Goal: Information Seeking & Learning: Find specific fact

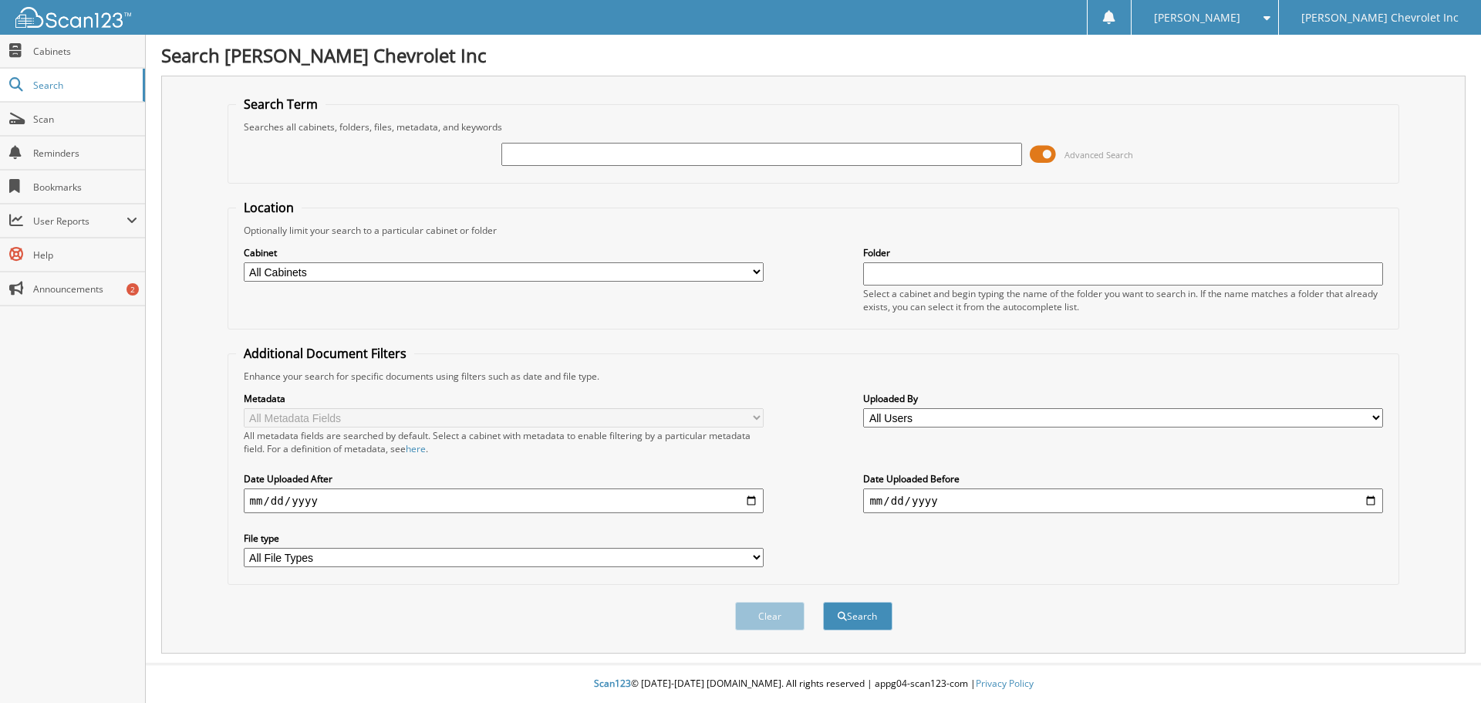
click at [1052, 158] on span at bounding box center [1043, 154] width 26 height 23
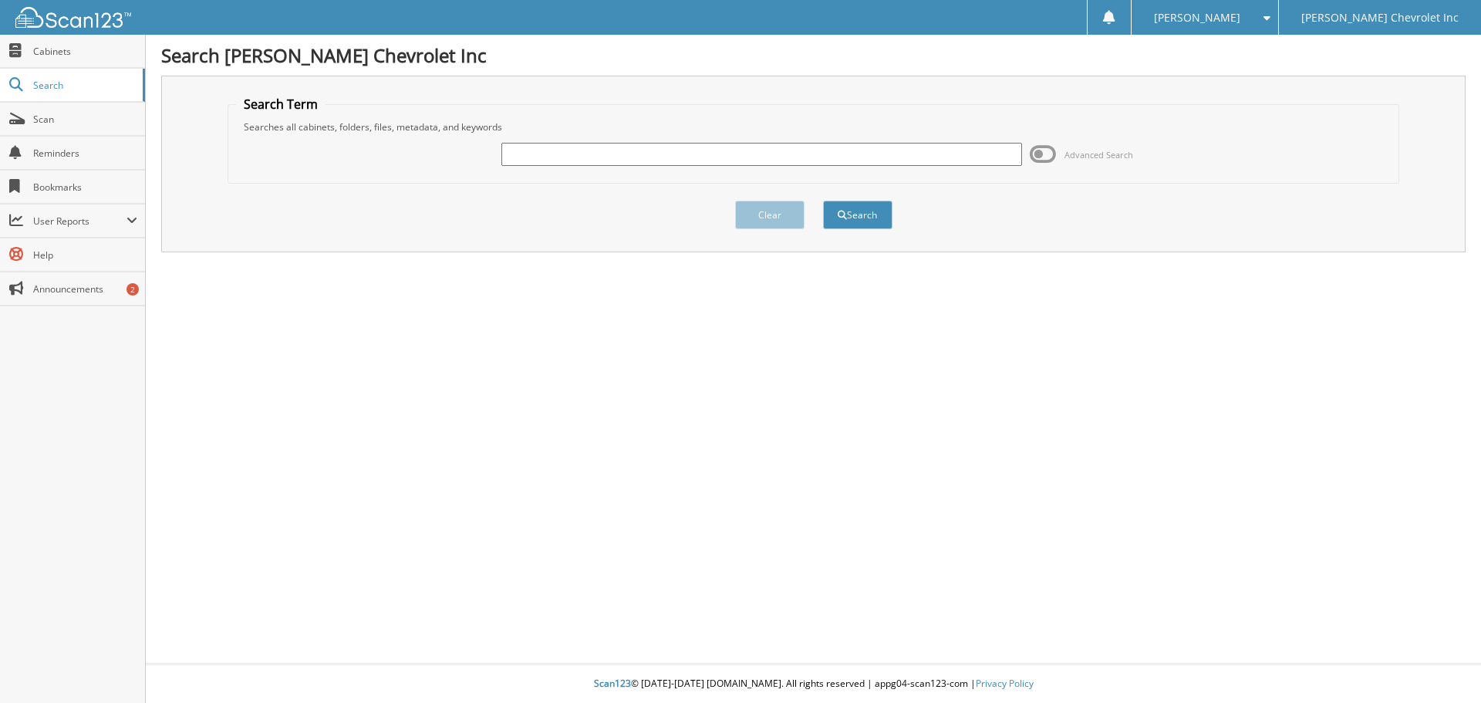
click at [569, 155] on input "text" at bounding box center [761, 154] width 520 height 23
type input "[PERSON_NAME]"
click at [877, 211] on button "Search" at bounding box center [857, 215] width 69 height 29
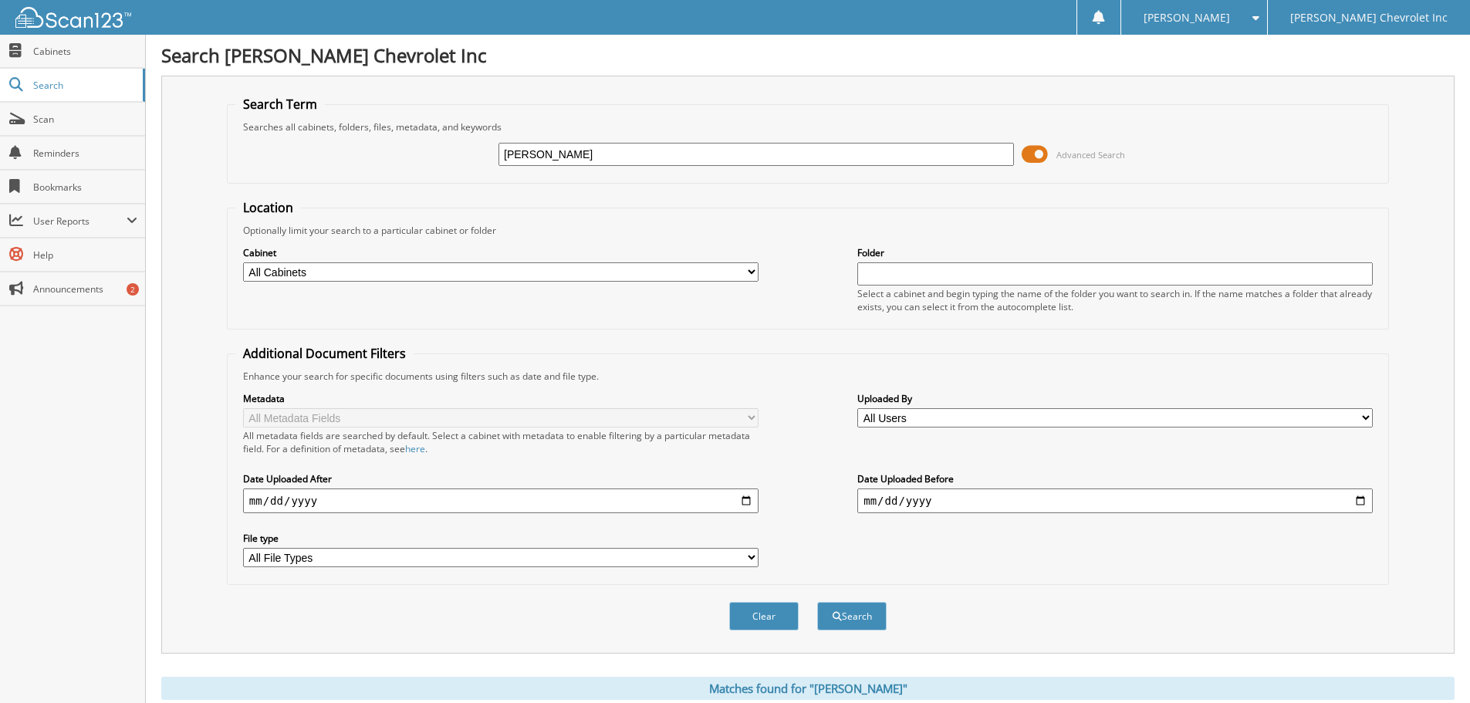
drag, startPoint x: 1041, startPoint y: 149, endPoint x: 1031, endPoint y: 149, distance: 10.0
click at [1039, 149] on span at bounding box center [1034, 154] width 26 height 23
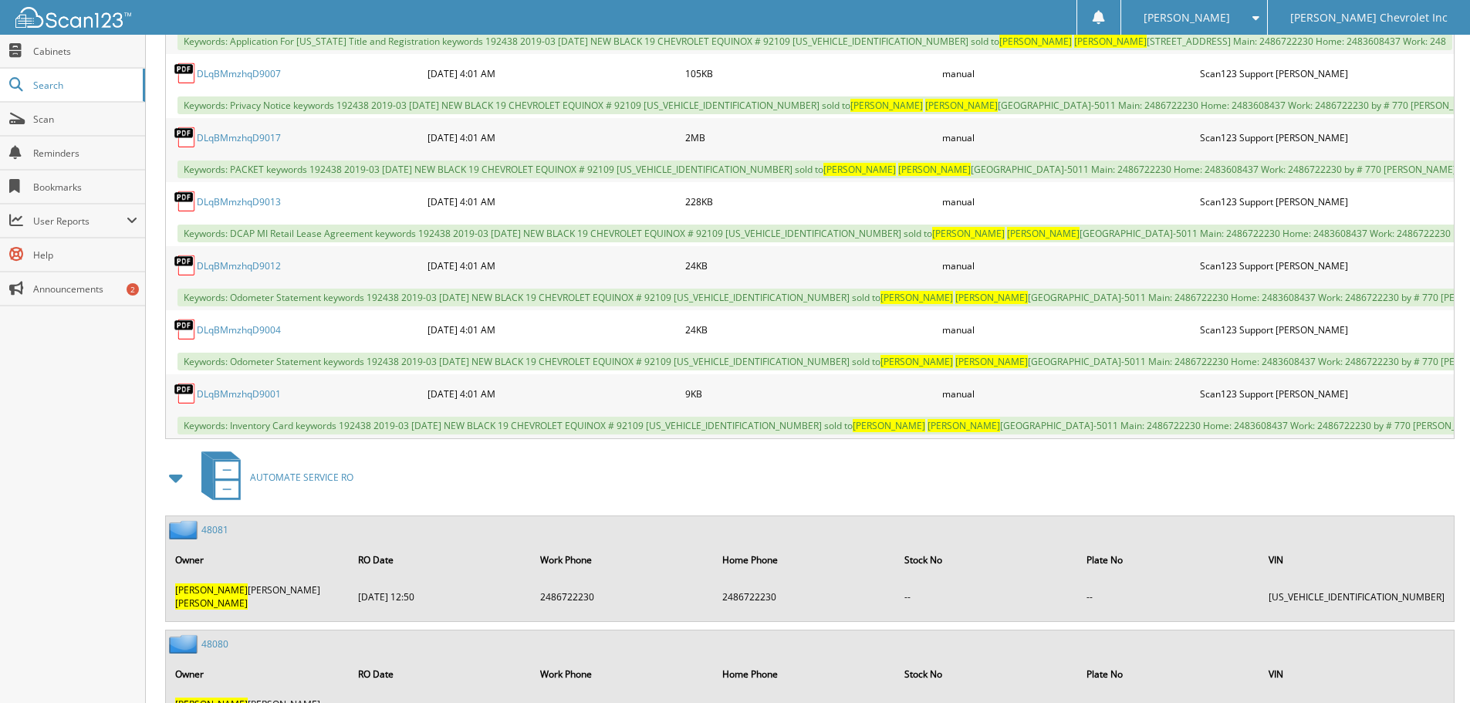
scroll to position [1154, 0]
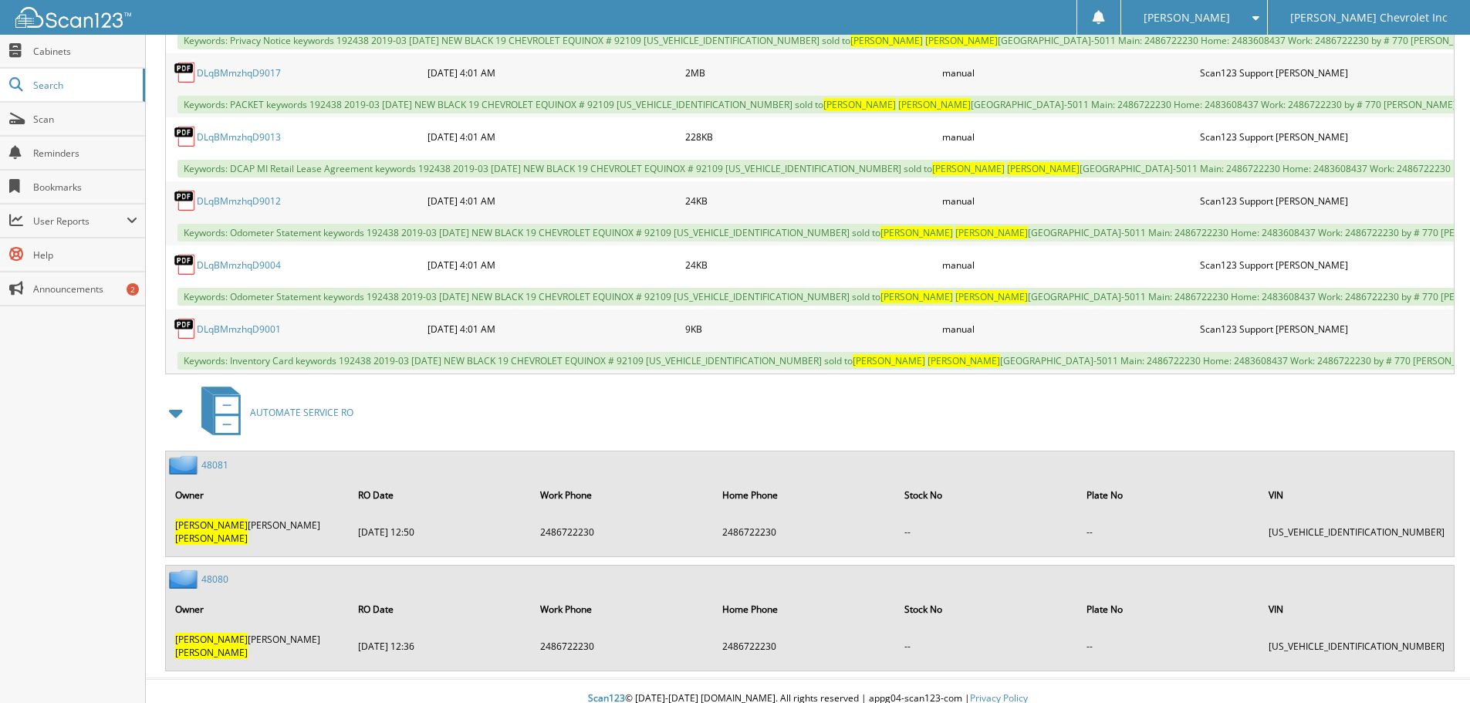
click at [186, 474] on img at bounding box center [185, 464] width 32 height 19
click at [214, 578] on link "48080" at bounding box center [214, 578] width 27 height 13
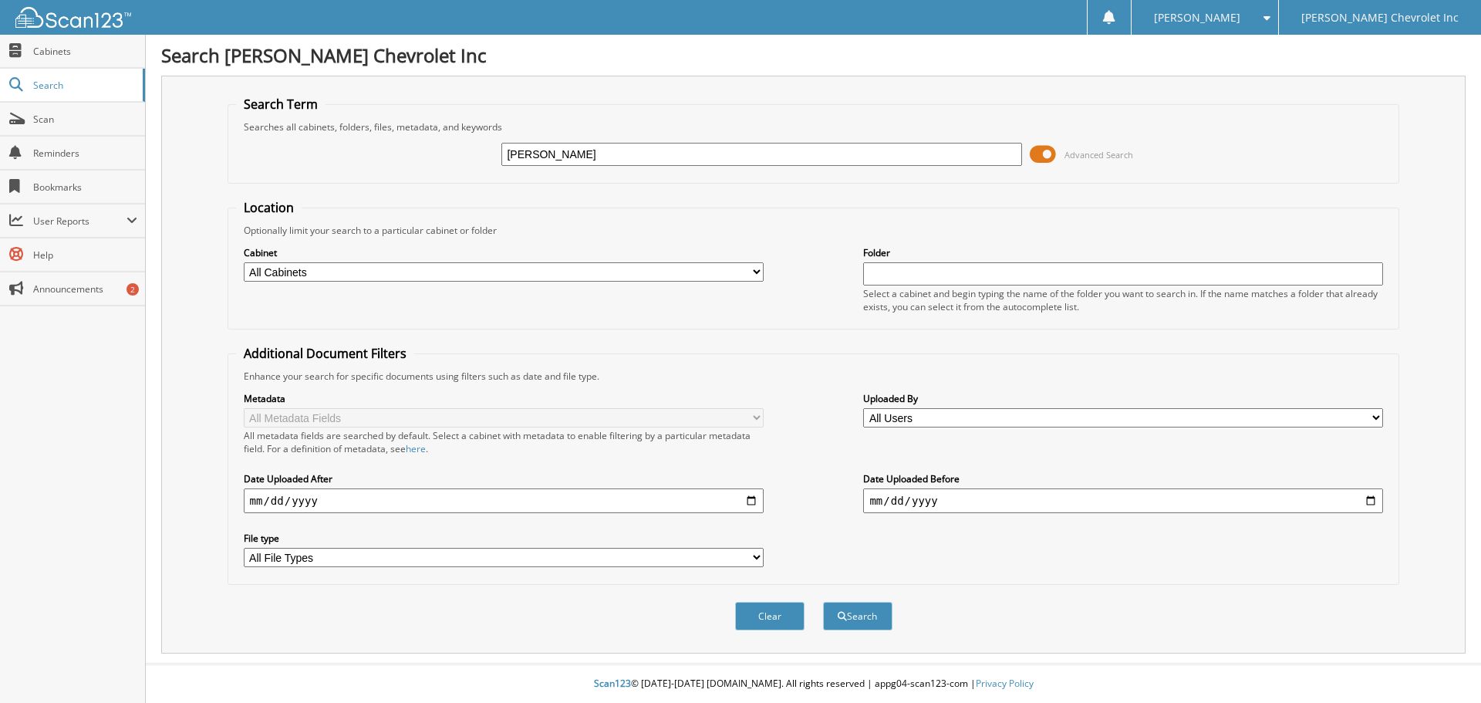
type input "[PERSON_NAME]"
click at [823, 602] on button "Search" at bounding box center [857, 616] width 69 height 29
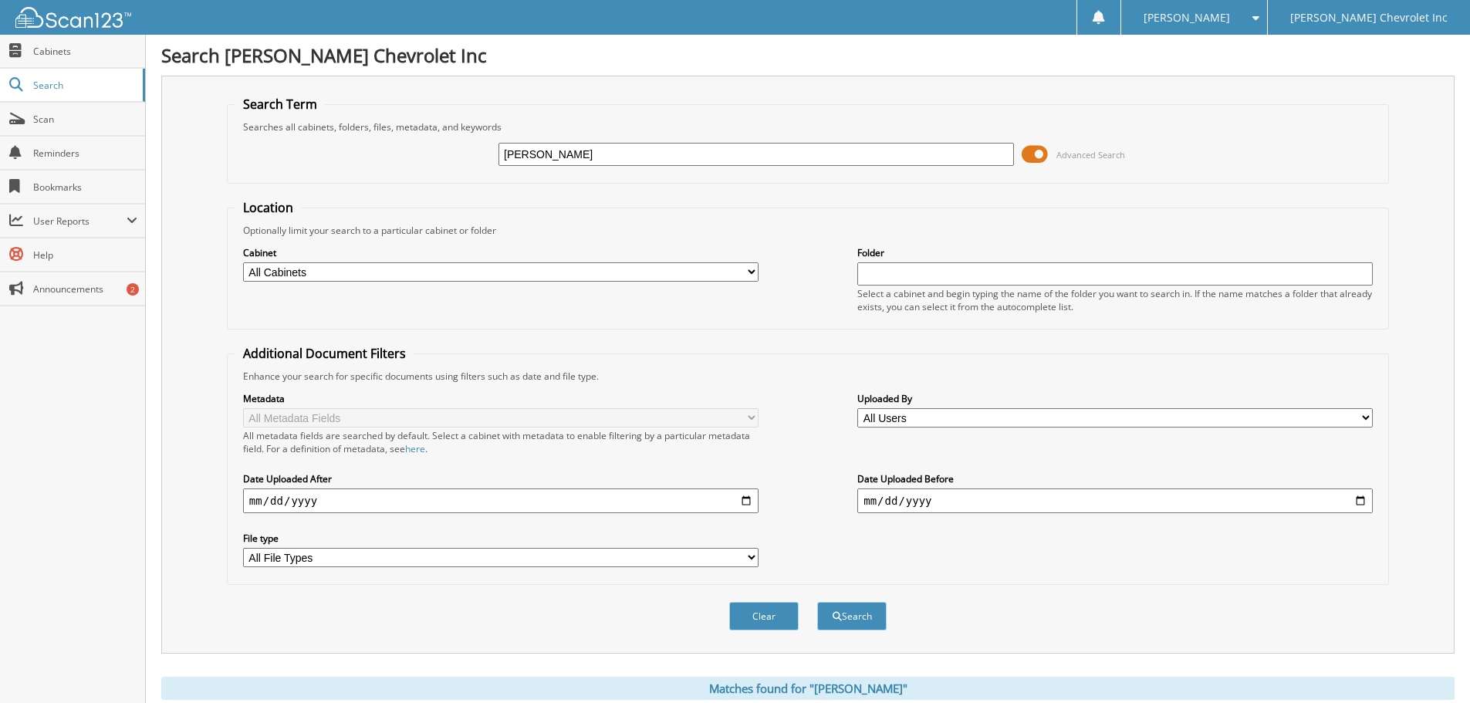
click at [1032, 156] on span at bounding box center [1034, 154] width 26 height 23
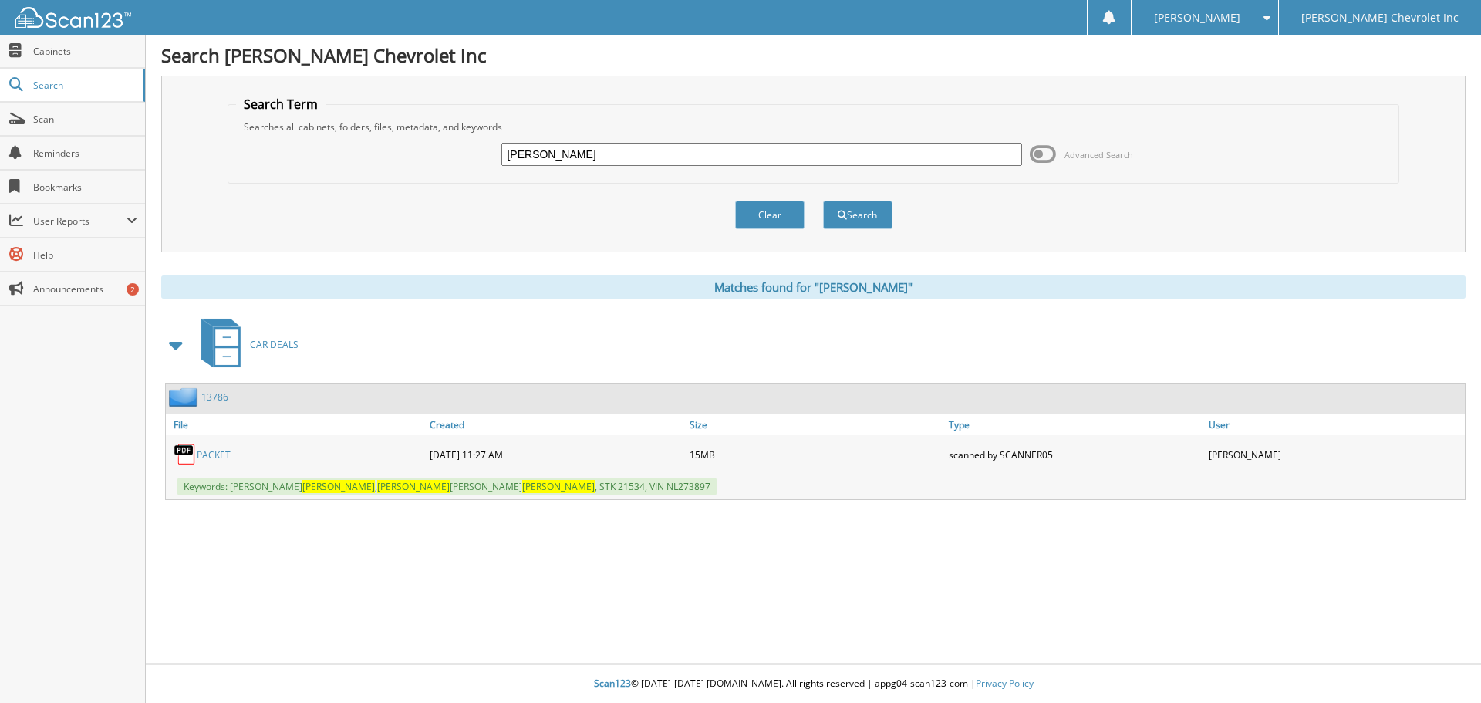
click at [208, 454] on link "PACKET" at bounding box center [214, 454] width 34 height 13
